Goal: Task Accomplishment & Management: Manage account settings

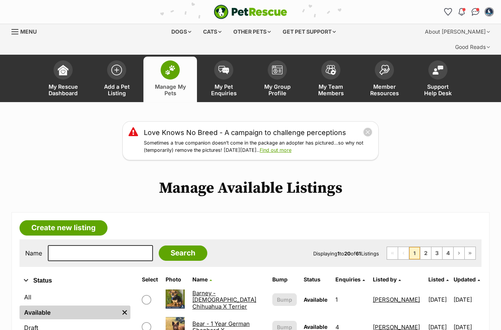
click at [456, 276] on span "Updated" at bounding box center [465, 279] width 22 height 7
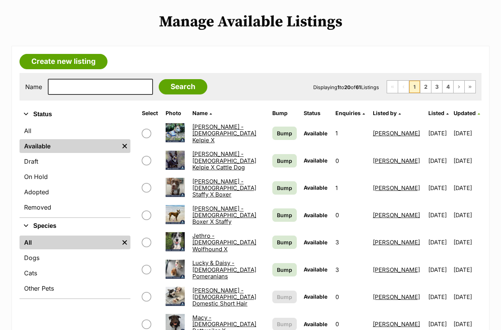
scroll to position [168, 0]
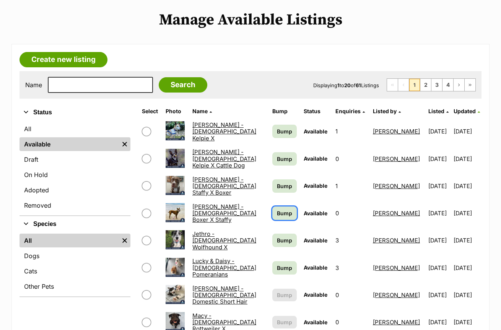
click at [278, 209] on span "Bump" at bounding box center [284, 213] width 15 height 8
drag, startPoint x: 280, startPoint y: 225, endPoint x: 287, endPoint y: 198, distance: 27.8
click at [279, 237] on span "Bump" at bounding box center [284, 241] width 15 height 8
click at [281, 155] on span "Bump" at bounding box center [284, 159] width 15 height 8
click at [277, 264] on span "Bump" at bounding box center [284, 268] width 15 height 8
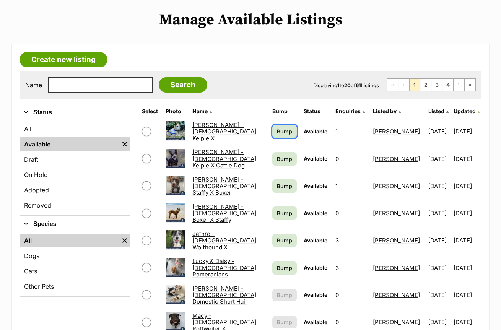
click at [279, 127] on span "Bump" at bounding box center [284, 131] width 15 height 8
click at [277, 237] on span "Bump" at bounding box center [284, 241] width 15 height 8
click at [286, 155] on span "Bump" at bounding box center [284, 159] width 15 height 8
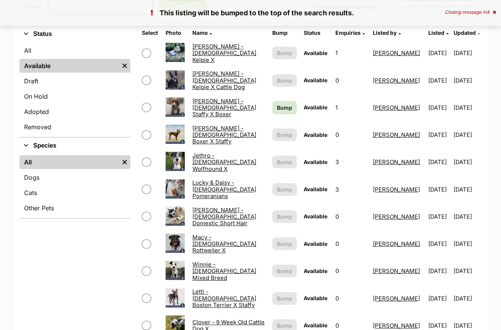
scroll to position [253, 0]
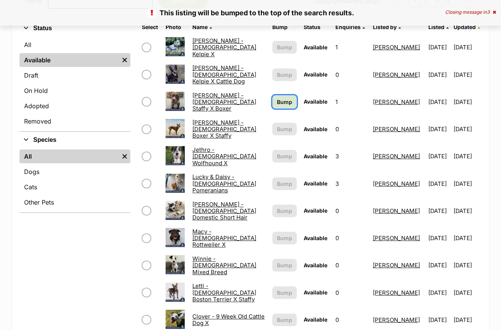
click at [284, 98] on span "Bump" at bounding box center [284, 102] width 15 height 8
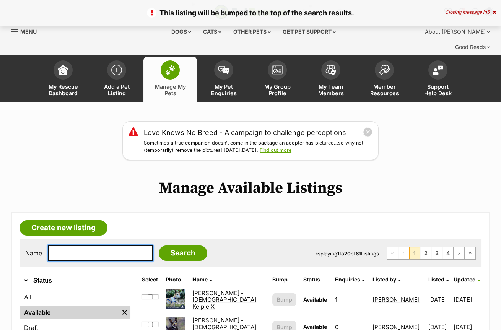
click at [93, 245] on input "text" at bounding box center [100, 253] width 105 height 16
type input "mav"
click at [159, 246] on input "Search" at bounding box center [183, 253] width 49 height 15
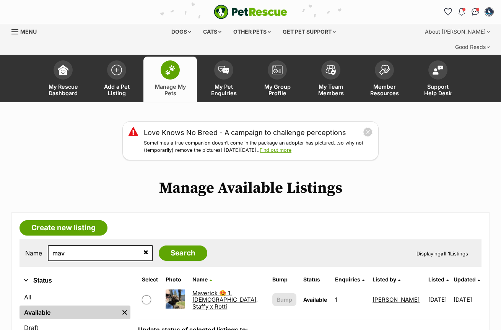
click at [235, 290] on link "Maverick 😍 1.[DEMOGRAPHIC_DATA], Staffy x Rotti" at bounding box center [225, 300] width 65 height 21
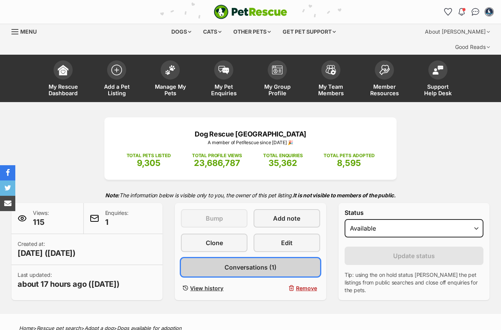
click at [245, 263] on span "Conversations (1)" at bounding box center [251, 267] width 52 height 9
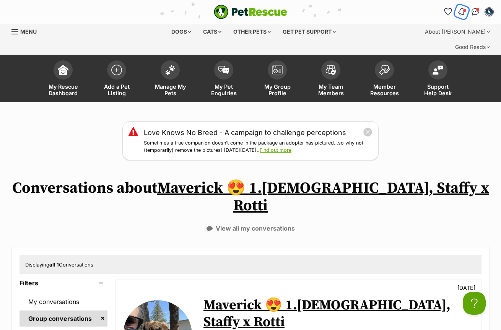
click at [462, 13] on img "Notifications" at bounding box center [462, 11] width 8 height 9
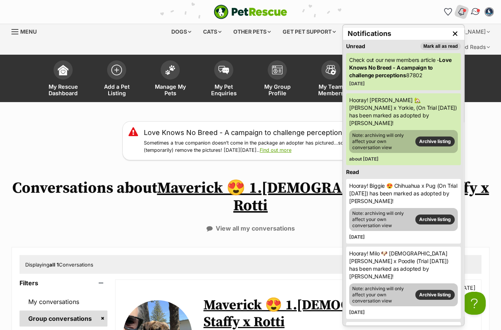
click at [476, 14] on img "Conversations" at bounding box center [476, 12] width 10 height 10
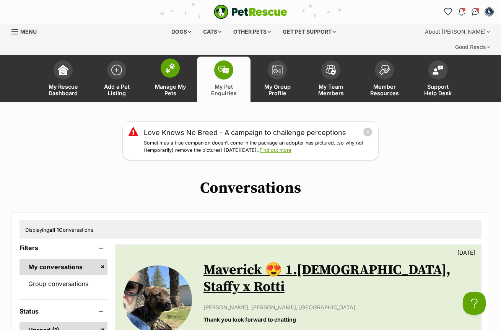
click at [174, 63] on img at bounding box center [170, 68] width 11 height 10
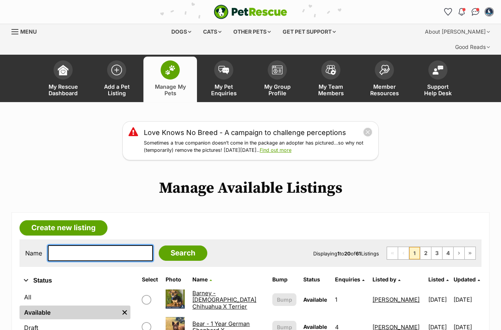
click at [93, 245] on input "text" at bounding box center [100, 253] width 105 height 16
type input "doll"
click at [159, 246] on input "Search" at bounding box center [183, 253] width 49 height 15
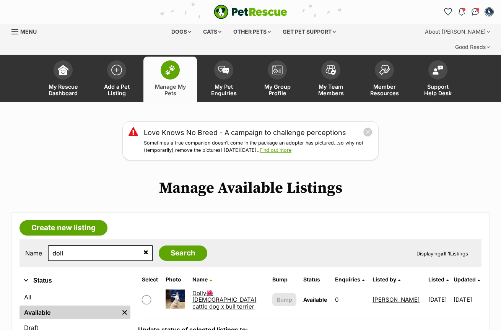
click at [222, 291] on link "Dolly🌺[DEMOGRAPHIC_DATA] cattle dog x bull terrier" at bounding box center [225, 300] width 64 height 21
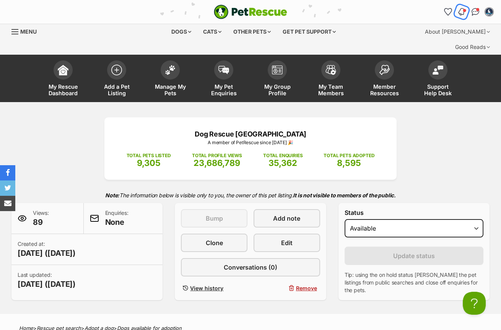
click at [461, 11] on img "Notifications" at bounding box center [462, 11] width 8 height 9
